Goal: Understand process/instructions: Learn how to perform a task or action

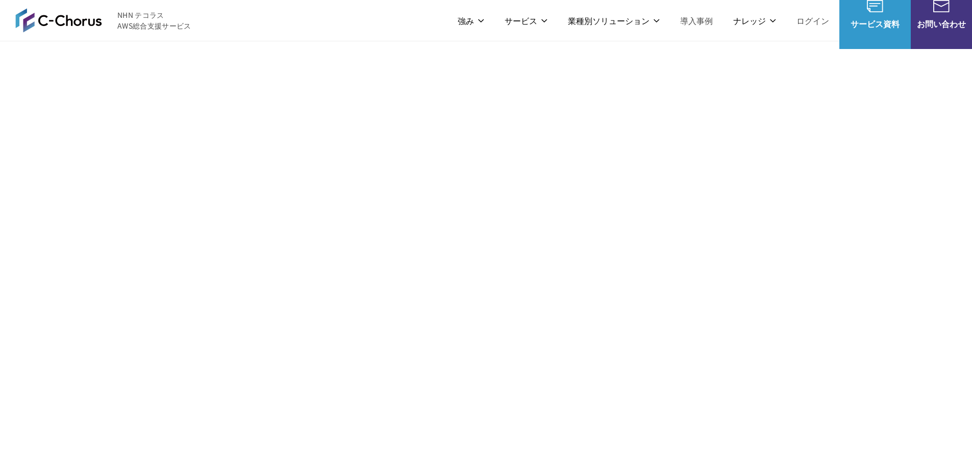
scroll to position [5204, 0]
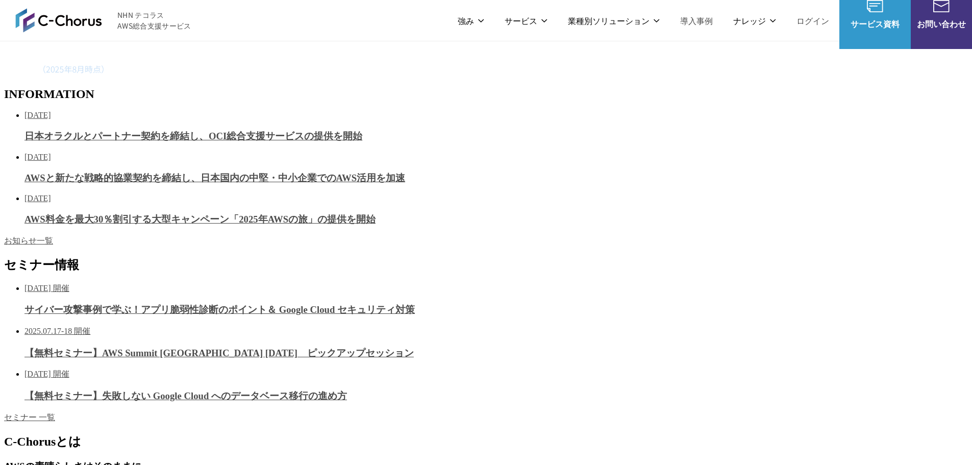
scroll to position [0, 0]
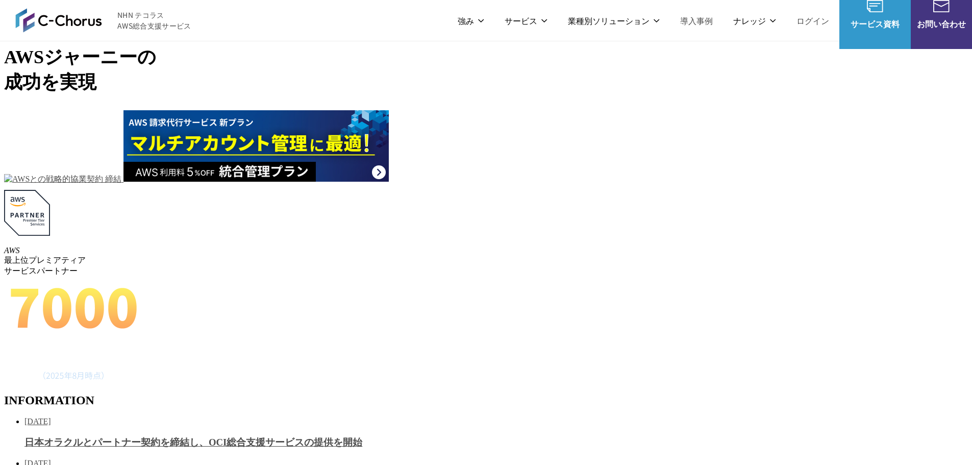
click at [282, 95] on link "AWS請求代行サービス" at bounding box center [260, 100] width 72 height 10
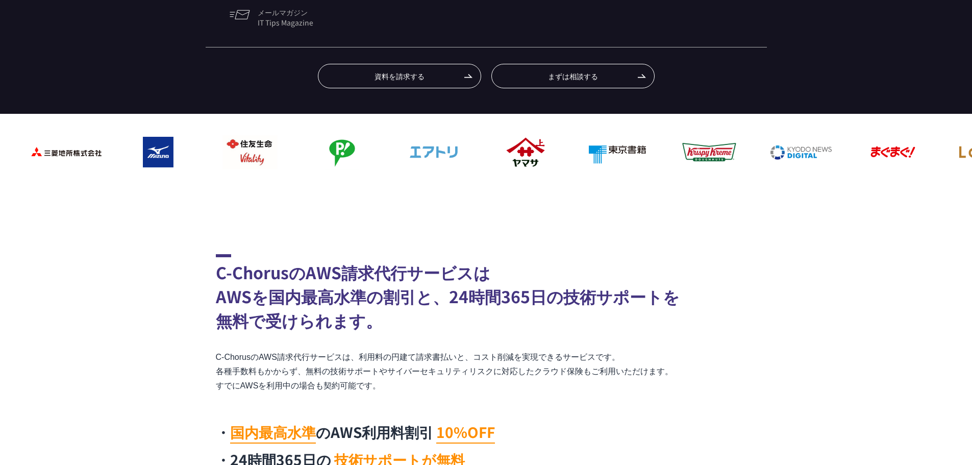
click at [552, 104] on link "ご利用の流れ" at bounding box center [551, 98] width 49 height 12
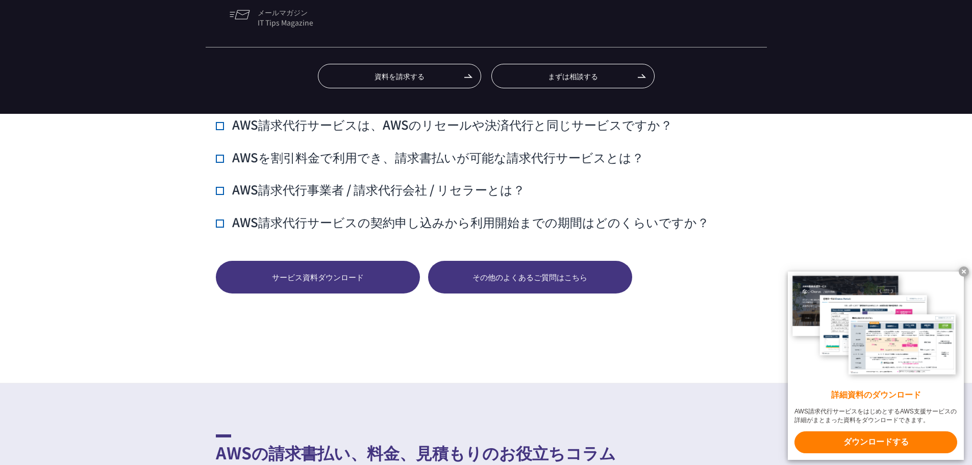
scroll to position [7006, 0]
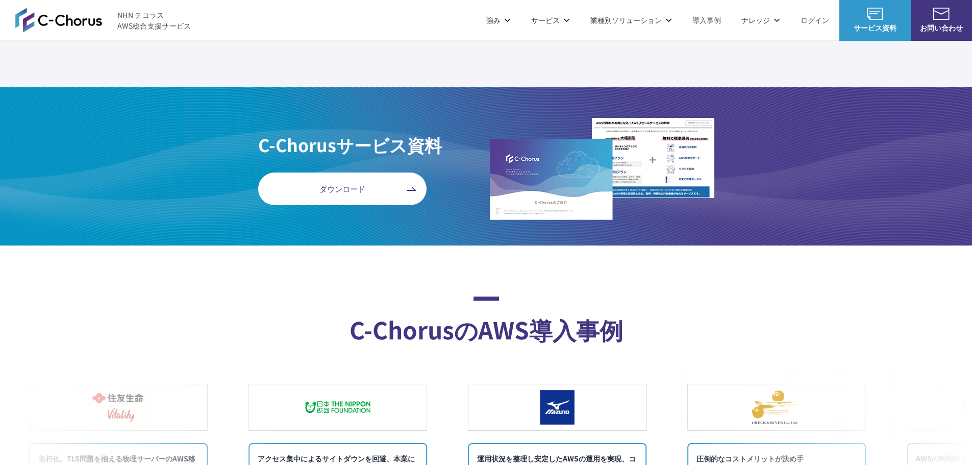
scroll to position [3775, 0]
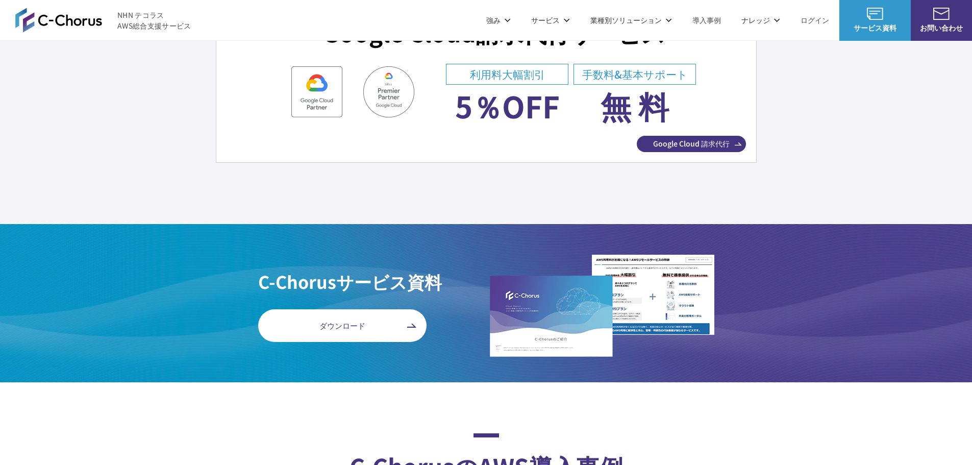
click at [268, 87] on link "AWS請求代行サービス" at bounding box center [260, 87] width 72 height 10
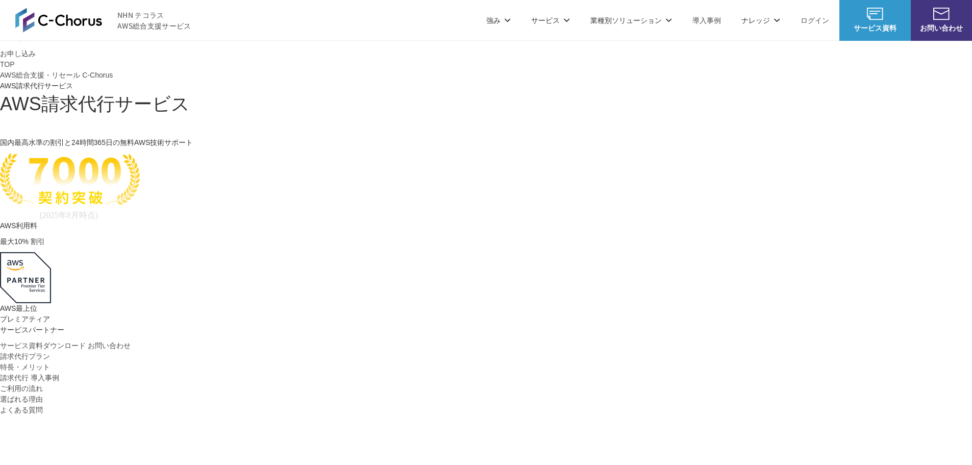
click at [43, 383] on link "ご利用の流れ" at bounding box center [21, 388] width 43 height 11
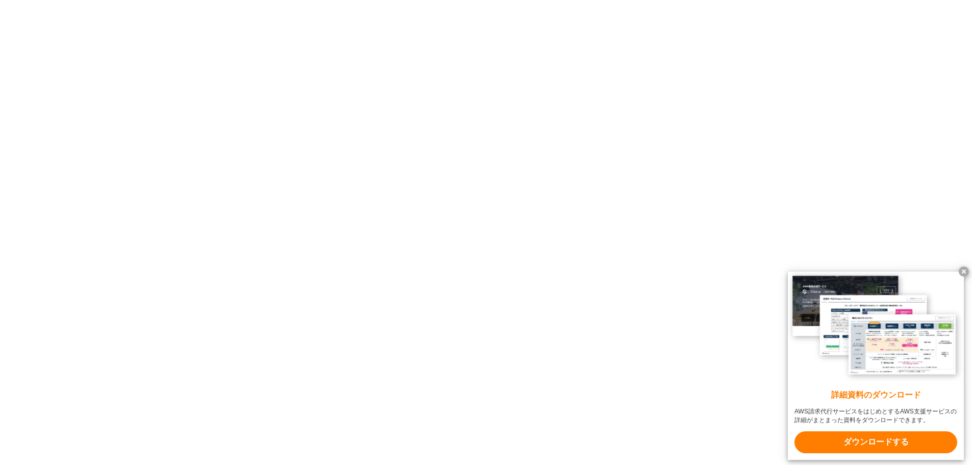
scroll to position [6393, 0]
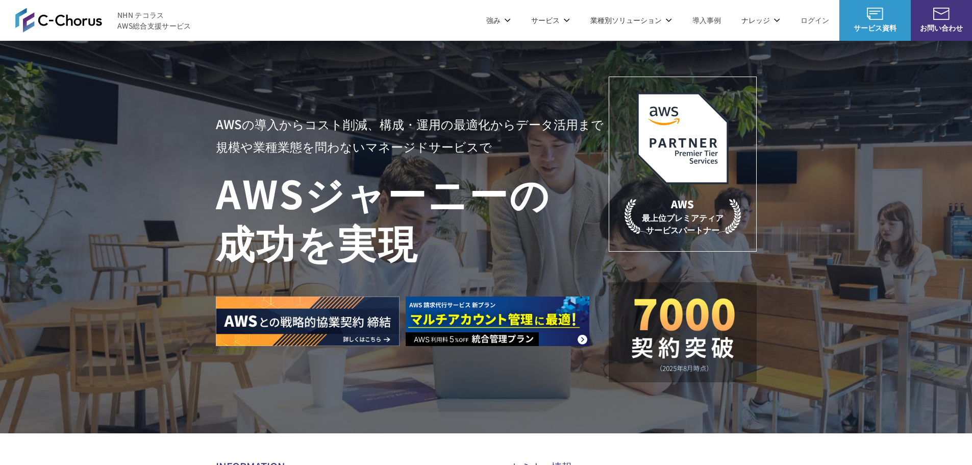
scroll to position [459, 0]
